Goal: Task Accomplishment & Management: Use online tool/utility

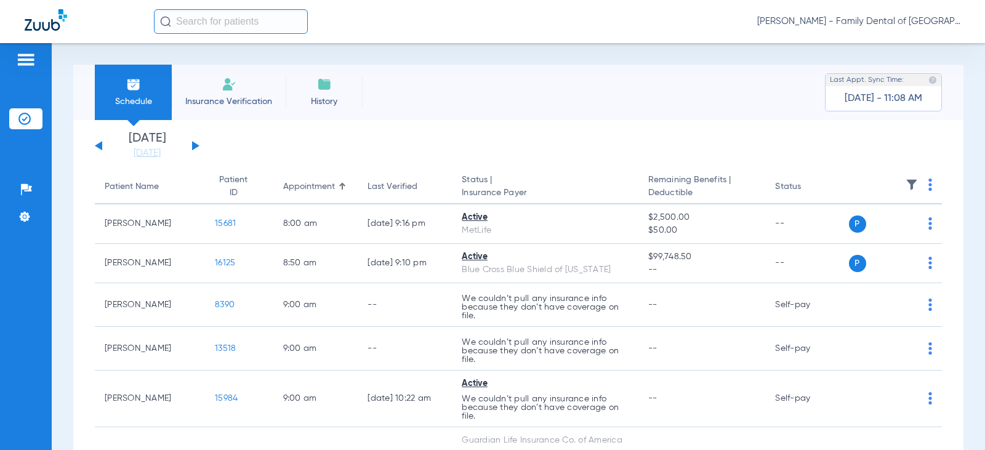
click at [228, 98] on span "Insurance Verification" at bounding box center [228, 101] width 95 height 12
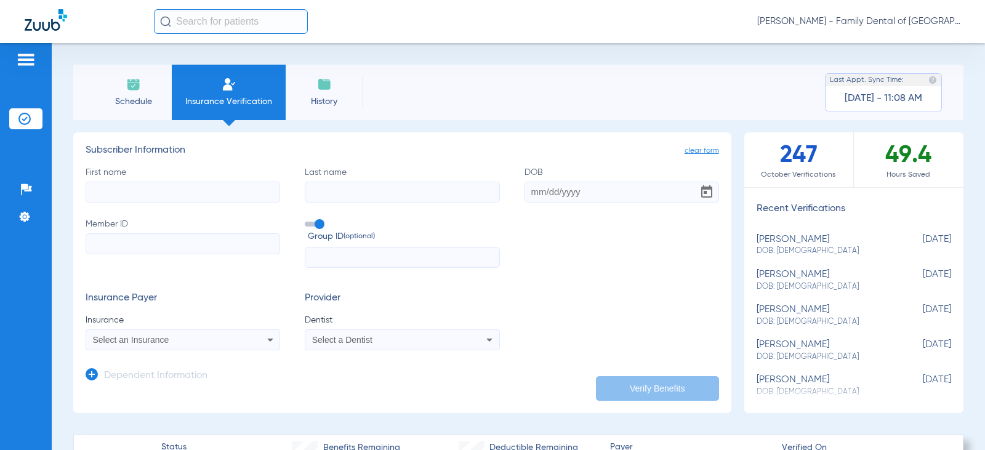
click at [117, 183] on input "First name" at bounding box center [183, 192] width 195 height 21
type input "[PERSON_NAME]"
drag, startPoint x: 310, startPoint y: 195, endPoint x: 304, endPoint y: 196, distance: 6.4
click at [310, 195] on input "Last name" at bounding box center [402, 192] width 195 height 21
type input "[PERSON_NAME]"
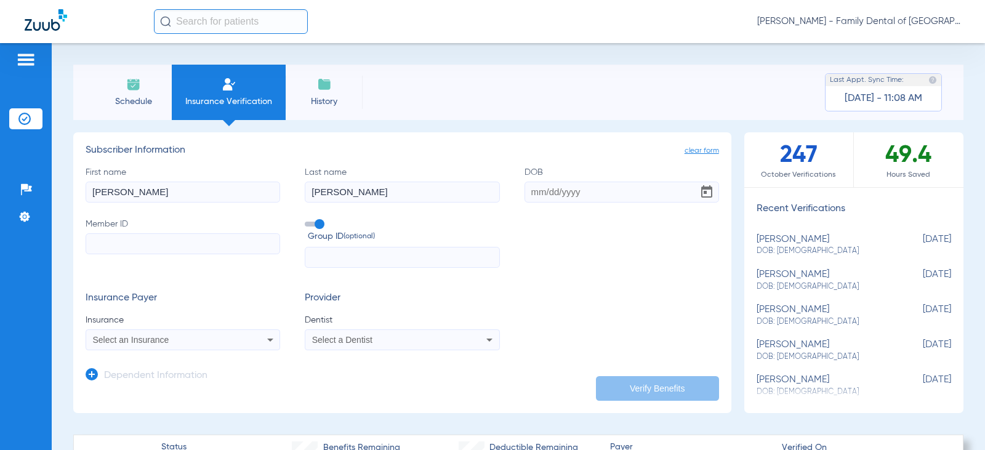
click at [527, 195] on input "DOB" at bounding box center [622, 192] width 195 height 21
type input "[DATE]"
click at [324, 244] on label "Group ID (optional)" at bounding box center [402, 231] width 195 height 26
click at [307, 220] on input "Group ID (optional)" at bounding box center [307, 220] width 0 height 0
click at [129, 234] on input "Member ID" at bounding box center [183, 243] width 195 height 21
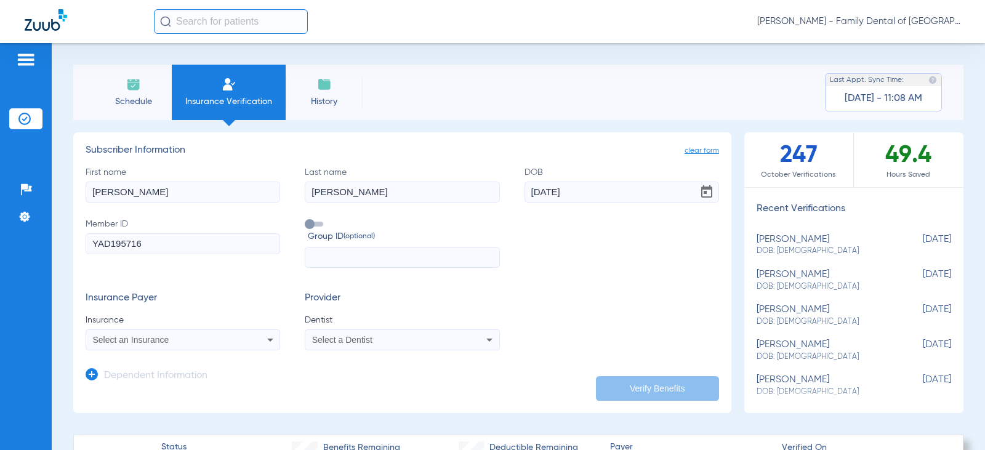
type input "YAD195716"
click at [329, 227] on label "Group ID (optional)" at bounding box center [402, 231] width 195 height 26
click at [307, 220] on input "Group ID (optional)" at bounding box center [307, 220] width 0 height 0
click at [318, 223] on span at bounding box center [314, 224] width 18 height 5
click at [307, 220] on input "Group ID (optional)" at bounding box center [307, 220] width 0 height 0
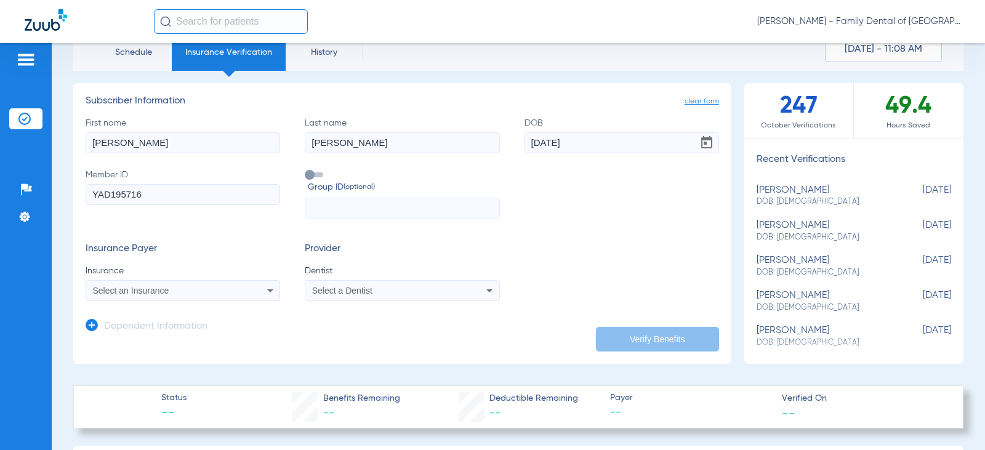
scroll to position [123, 0]
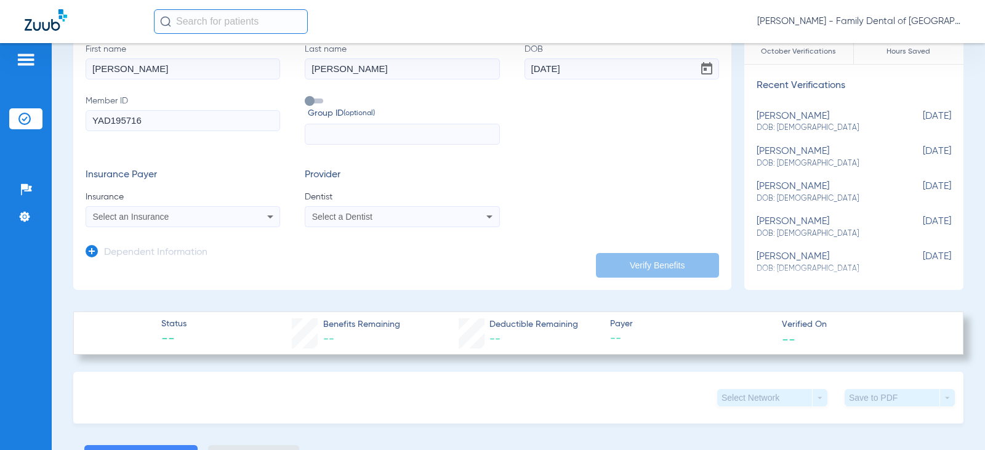
click at [270, 217] on icon at bounding box center [270, 216] width 15 height 15
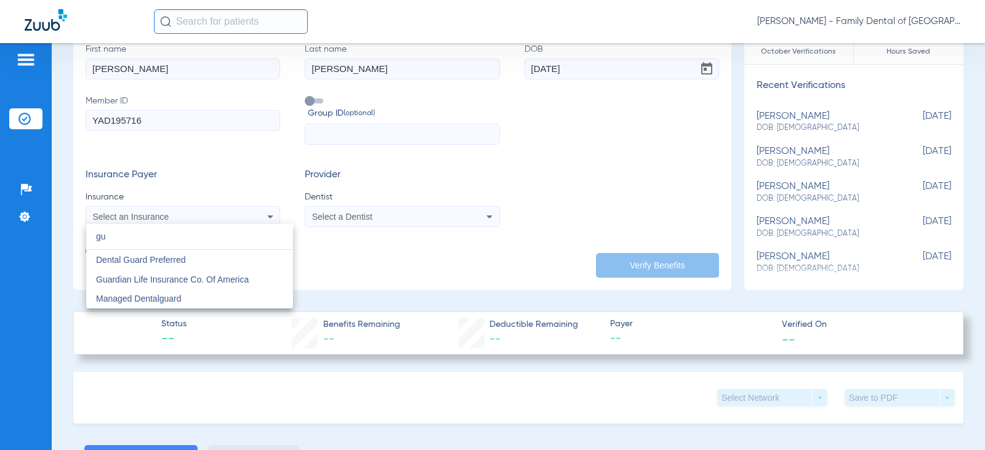
type input "gu"
click at [151, 279] on span "Guardian Life Insurance Co. Of America" at bounding box center [172, 280] width 153 height 10
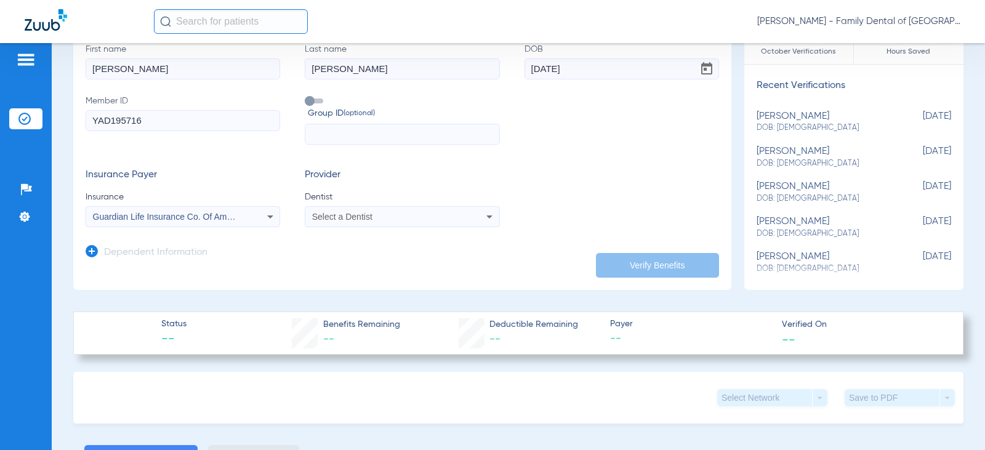
click at [344, 214] on span "Select a Dentist" at bounding box center [342, 217] width 60 height 10
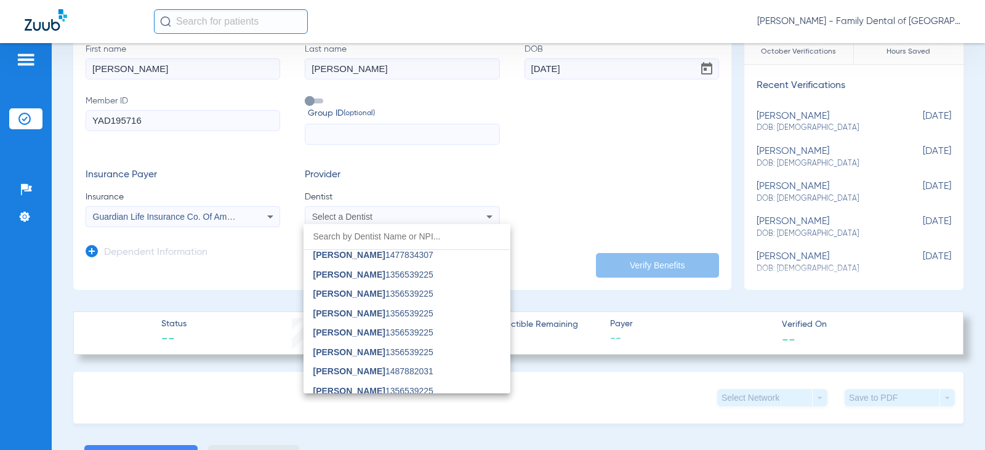
scroll to position [493, 0]
click at [350, 352] on span "[PERSON_NAME]" at bounding box center [349, 349] width 72 height 10
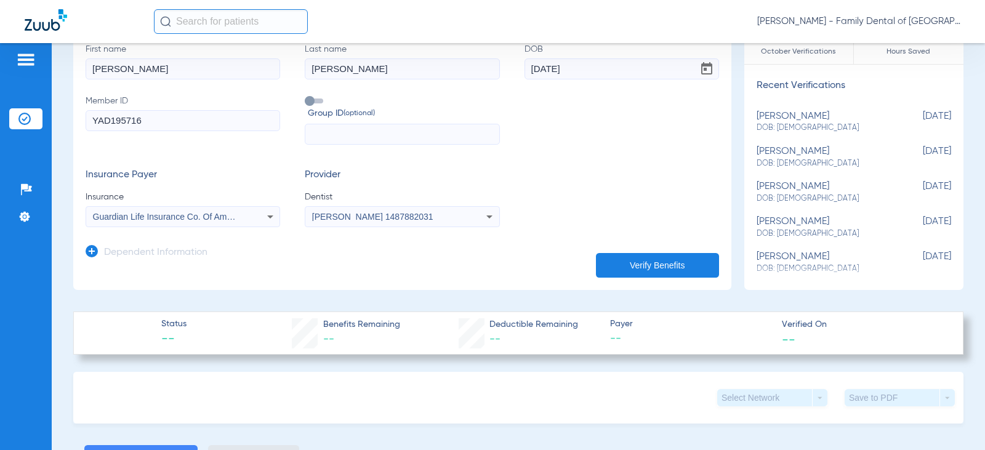
click at [645, 267] on button "Verify Benefits" at bounding box center [657, 265] width 123 height 25
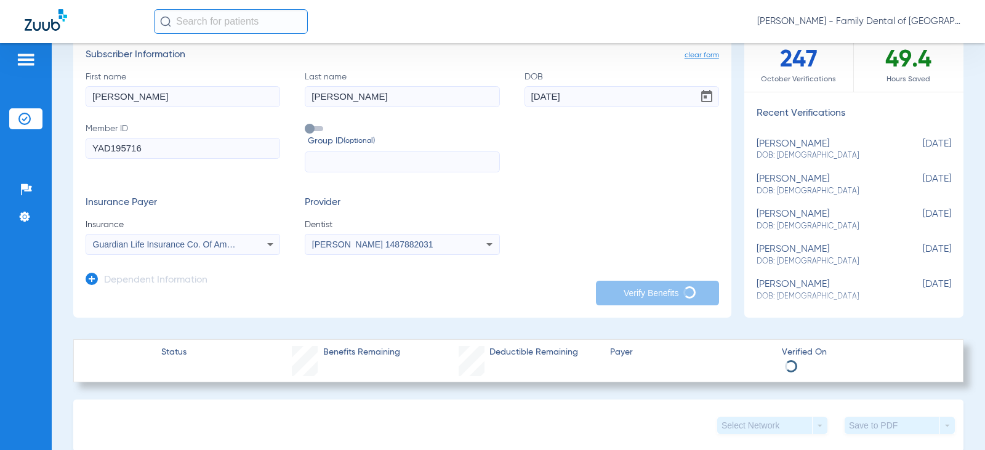
scroll to position [62, 0]
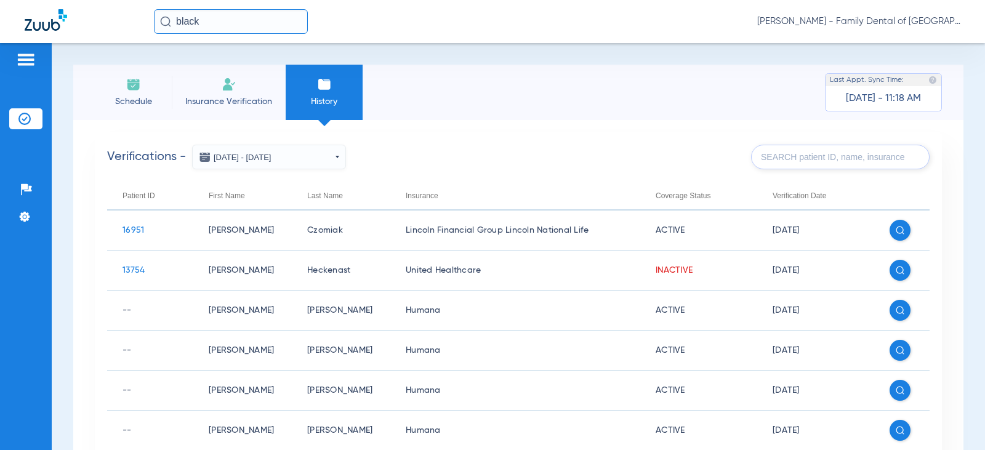
click at [130, 98] on span "Schedule" at bounding box center [133, 101] width 58 height 12
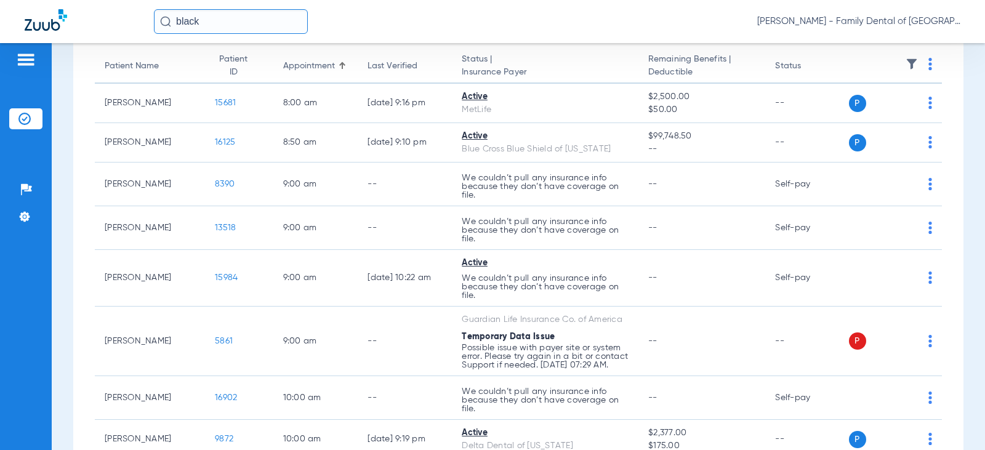
scroll to position [123, 0]
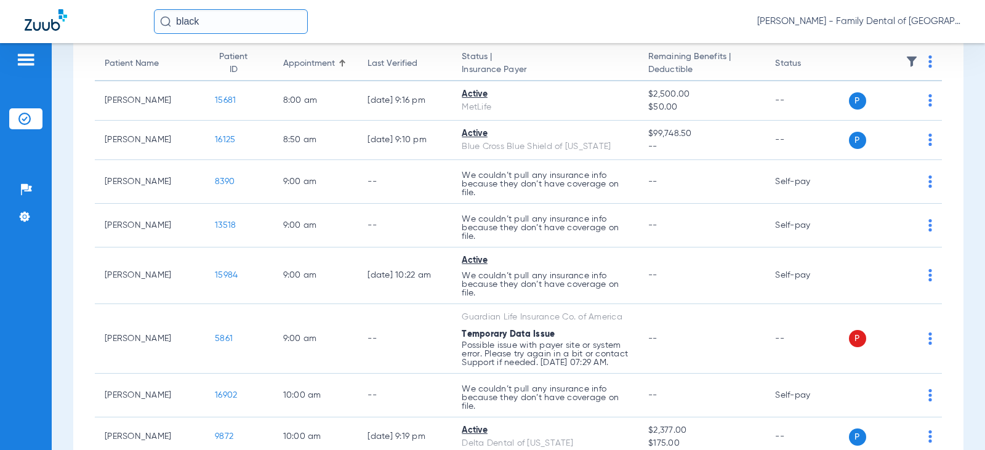
click at [206, 21] on input "black" at bounding box center [231, 21] width 154 height 25
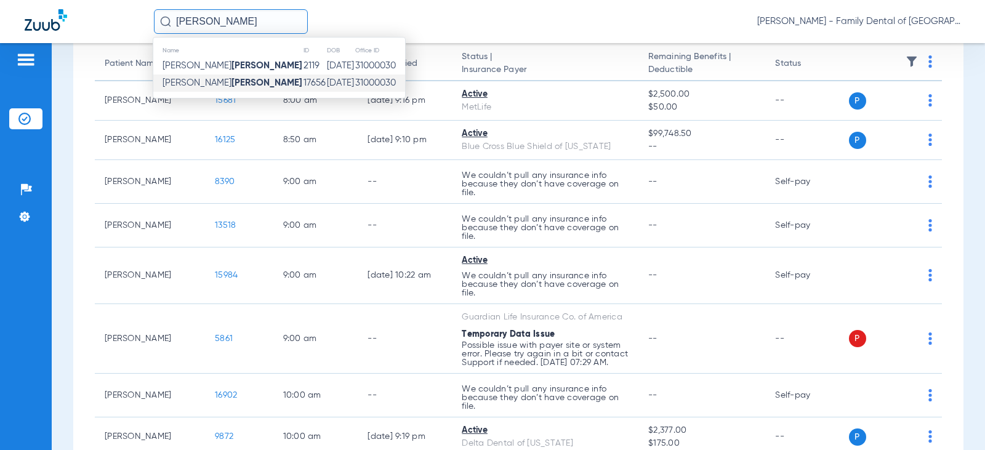
type input "[PERSON_NAME]"
click at [231, 84] on strong "[PERSON_NAME]" at bounding box center [266, 82] width 71 height 9
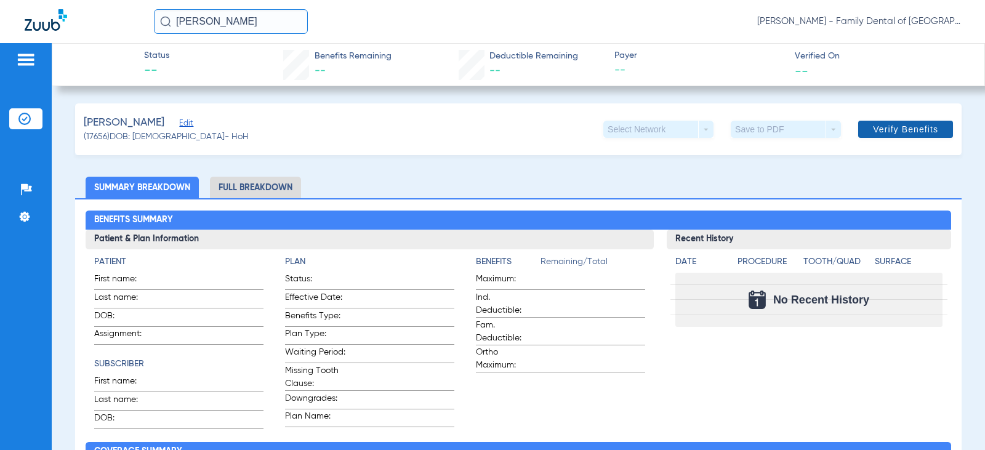
click at [882, 132] on span "Verify Benefits" at bounding box center [905, 129] width 65 height 10
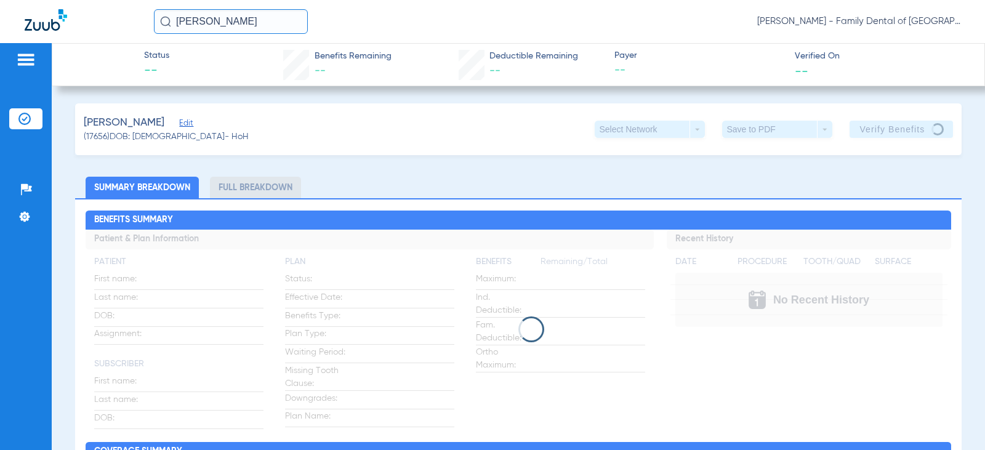
click at [190, 125] on span "Edit" at bounding box center [184, 125] width 11 height 12
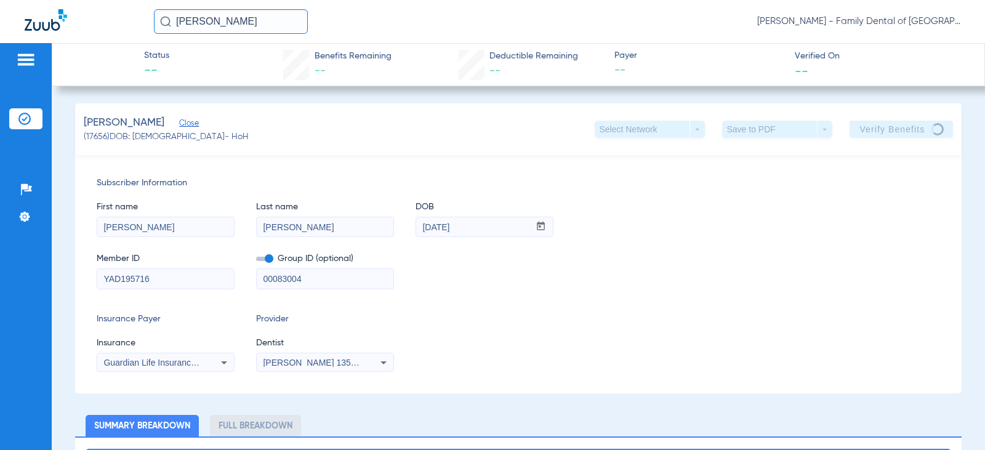
scroll to position [62, 0]
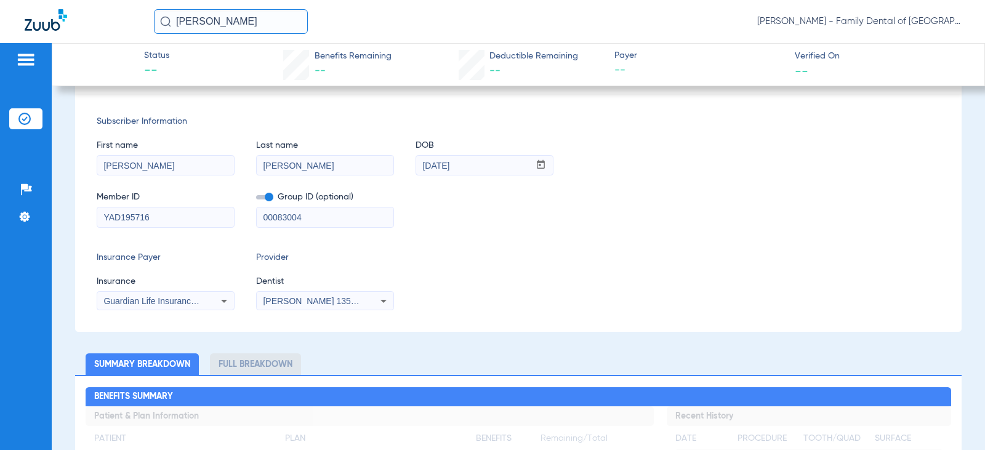
click at [384, 302] on icon at bounding box center [383, 301] width 6 height 3
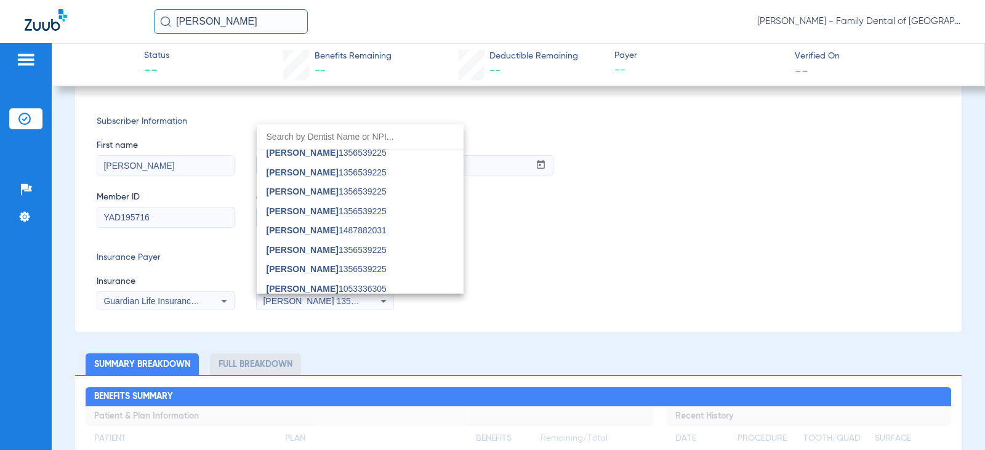
scroll to position [554, 0]
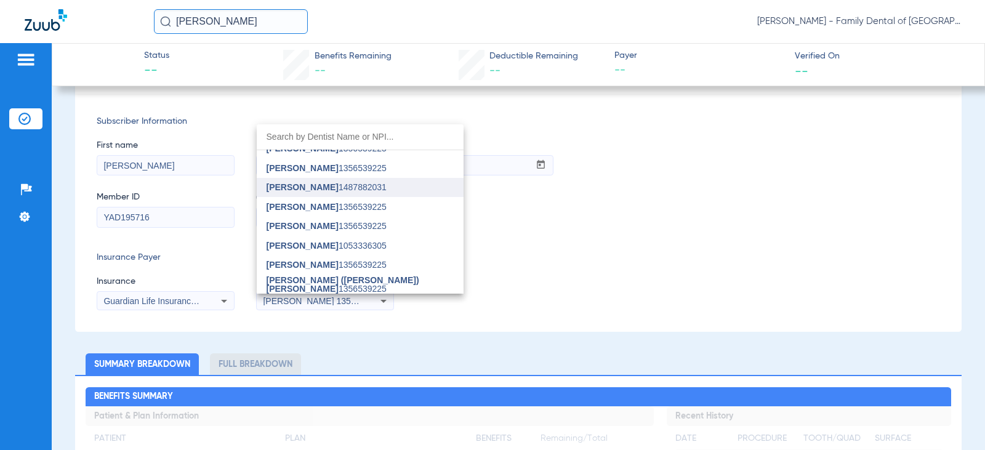
click at [331, 187] on span "[PERSON_NAME] 1487882031" at bounding box center [327, 187] width 120 height 9
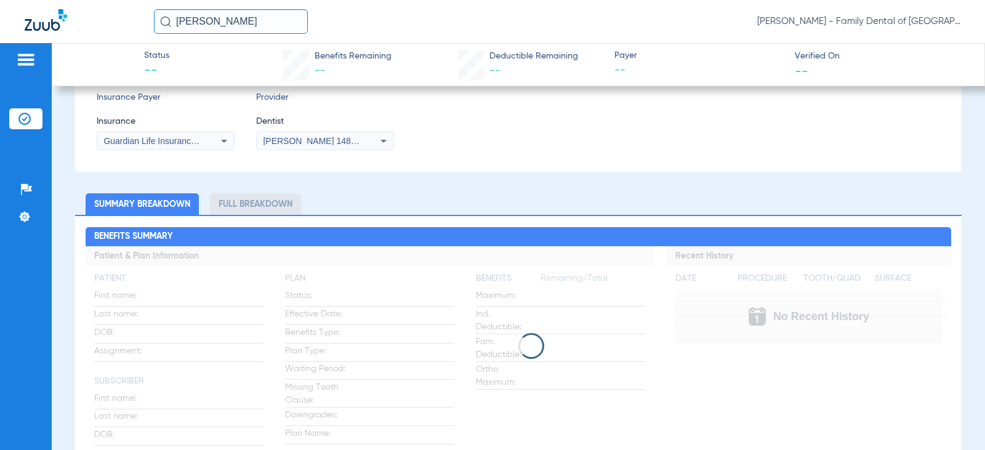
scroll to position [246, 0]
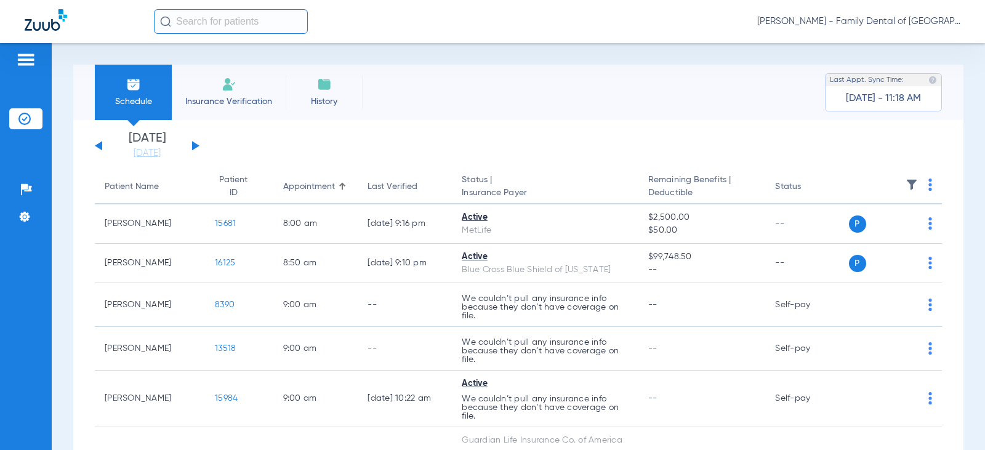
click at [322, 87] on img at bounding box center [324, 84] width 15 height 15
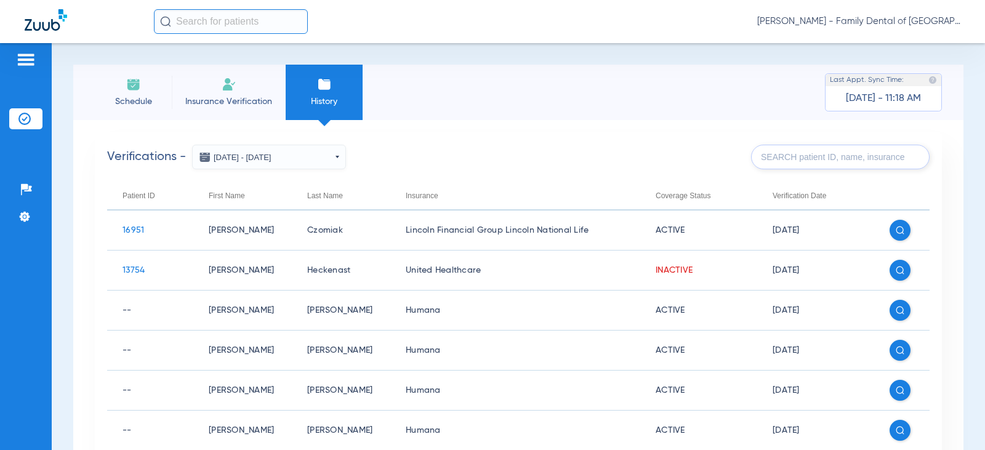
click at [137, 101] on span "Schedule" at bounding box center [133, 101] width 58 height 12
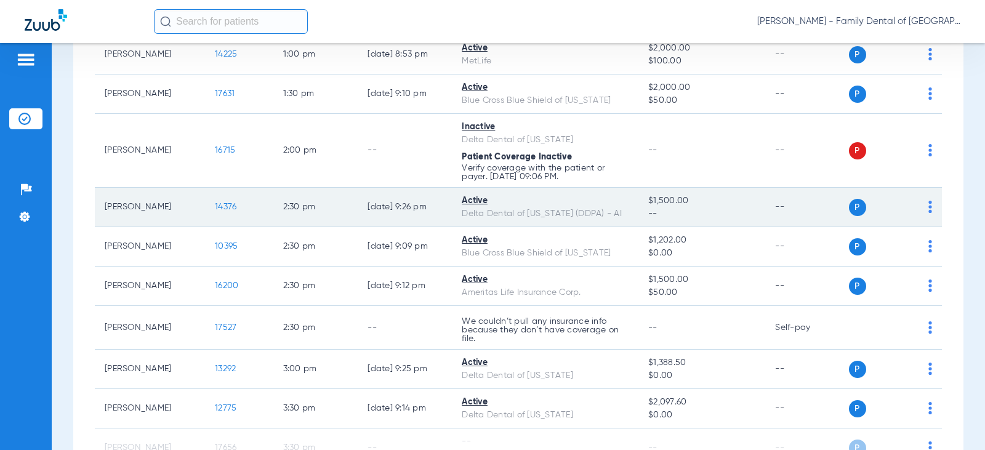
scroll to position [1157, 0]
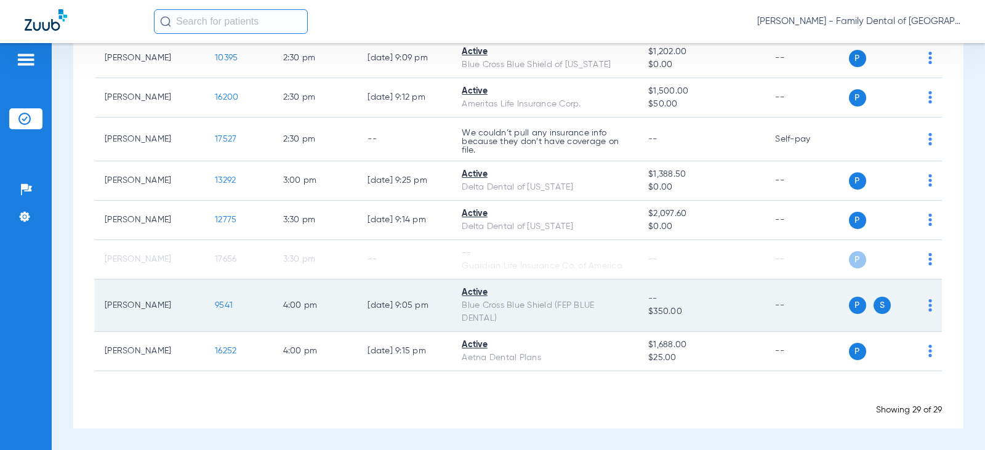
click at [928, 310] on img at bounding box center [930, 305] width 4 height 12
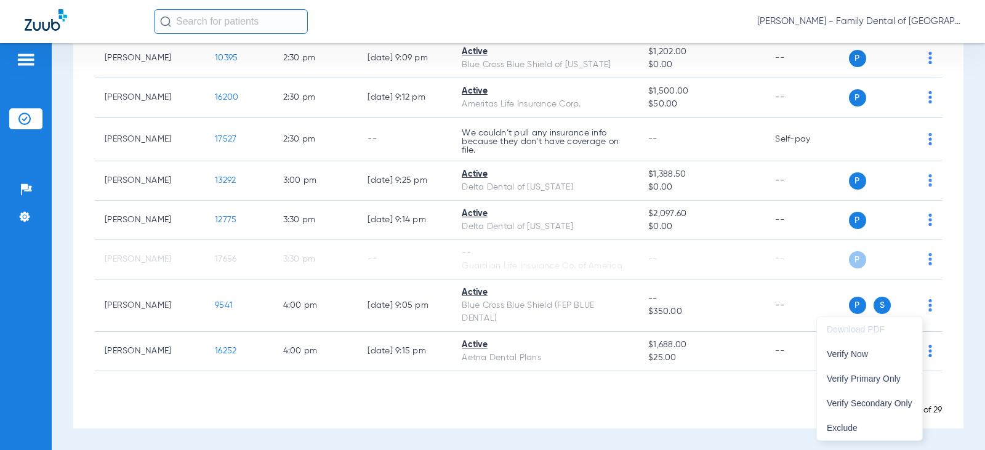
click at [777, 315] on div at bounding box center [492, 225] width 985 height 450
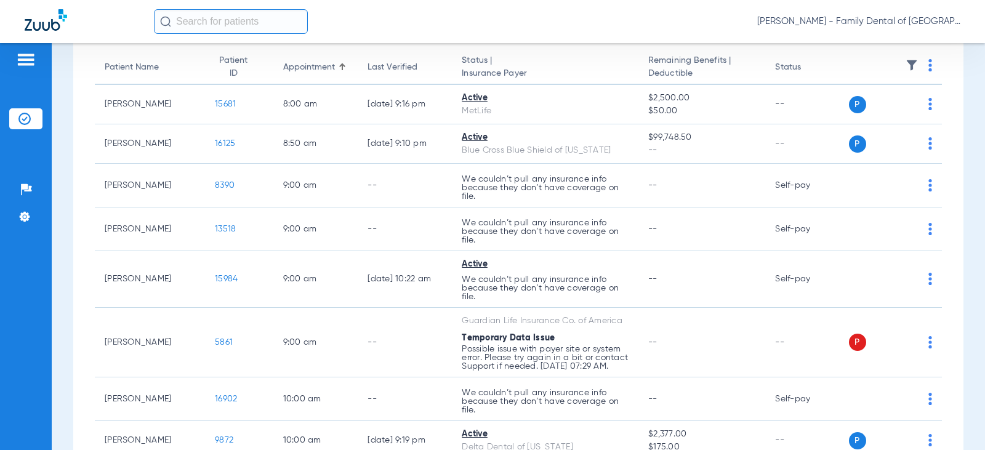
scroll to position [110, 0]
